Goal: Complete application form

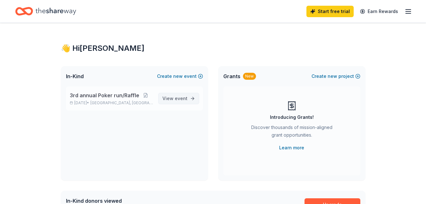
click at [176, 97] on span "event" at bounding box center [181, 98] width 13 height 5
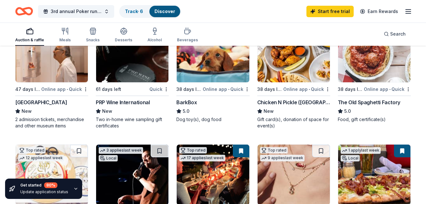
scroll to position [127, 0]
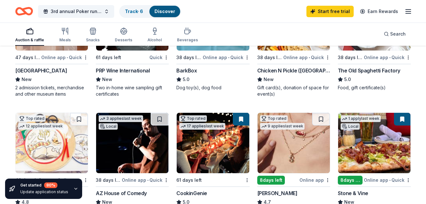
click at [369, 182] on div "Online app • Quick" at bounding box center [387, 180] width 47 height 8
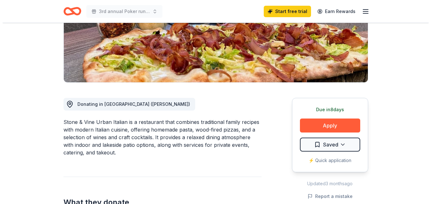
scroll to position [127, 0]
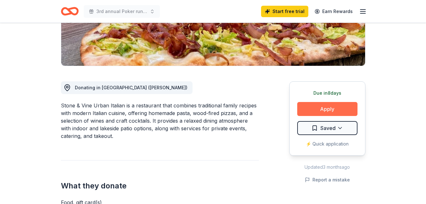
click at [323, 109] on button "Apply" at bounding box center [327, 109] width 60 height 14
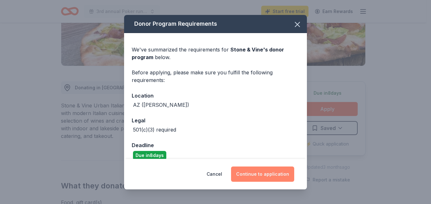
click at [259, 176] on button "Continue to application" at bounding box center [262, 173] width 63 height 15
